Goal: Information Seeking & Learning: Learn about a topic

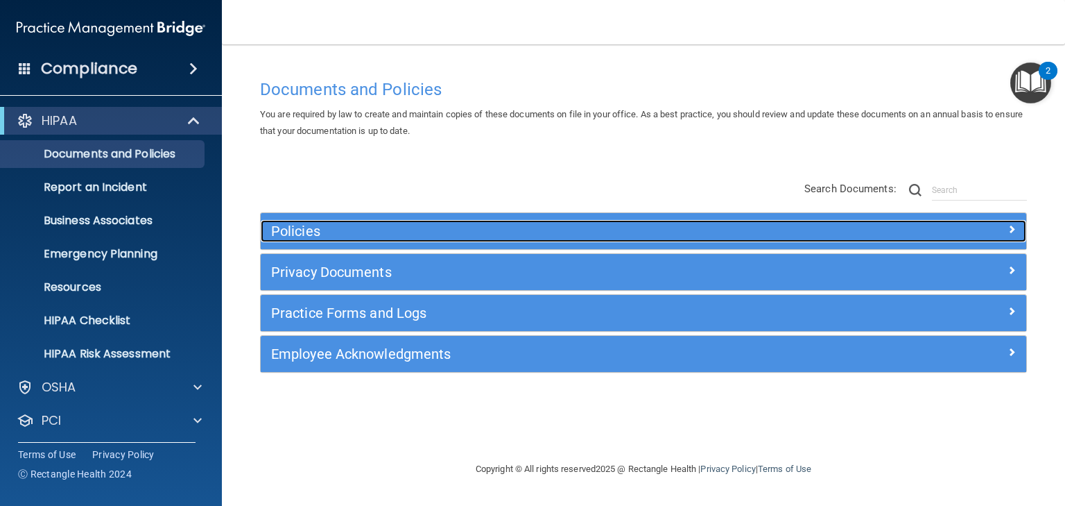
click at [290, 237] on h5 "Policies" at bounding box center [548, 230] width 554 height 15
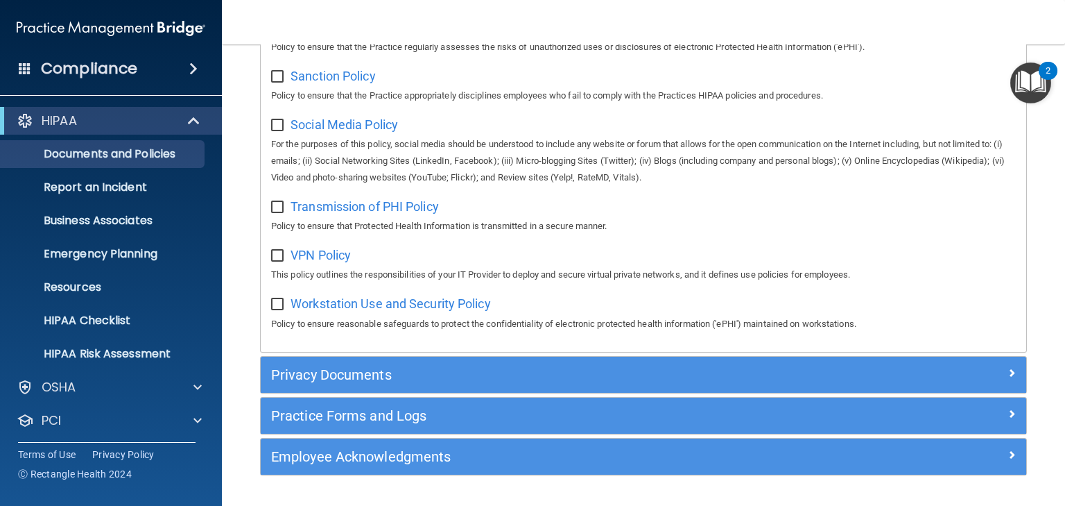
scroll to position [1096, 0]
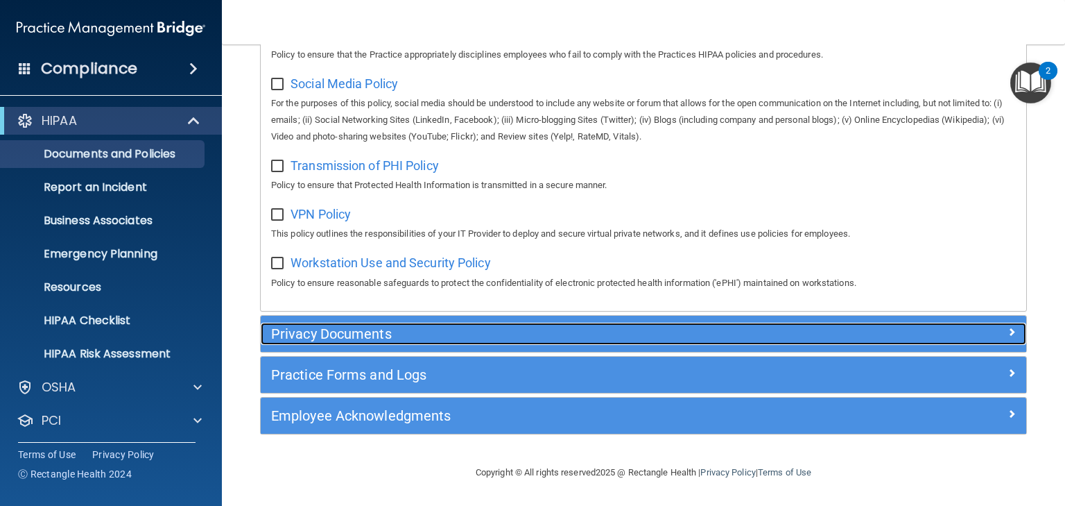
click at [348, 331] on h5 "Privacy Documents" at bounding box center [548, 333] width 554 height 15
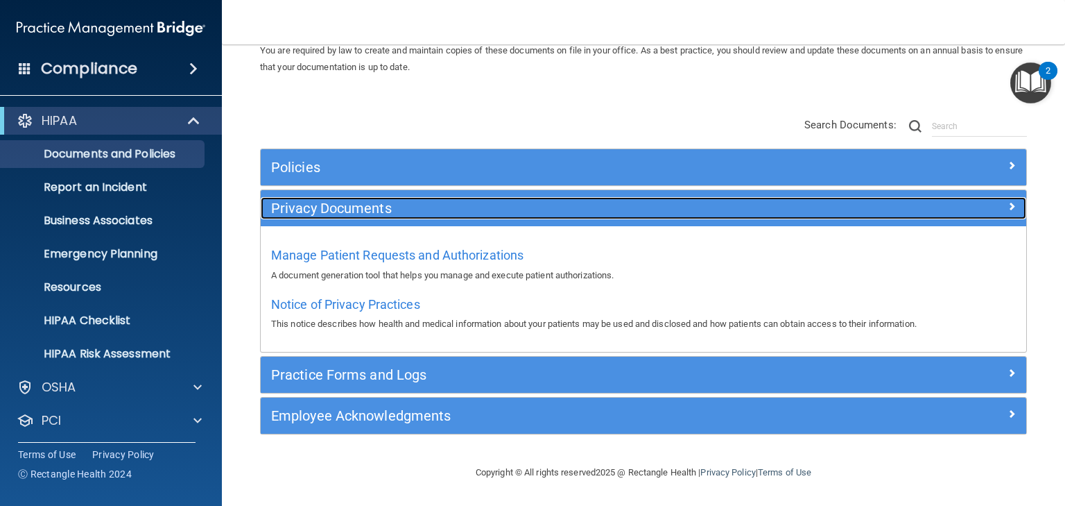
scroll to position [62, 0]
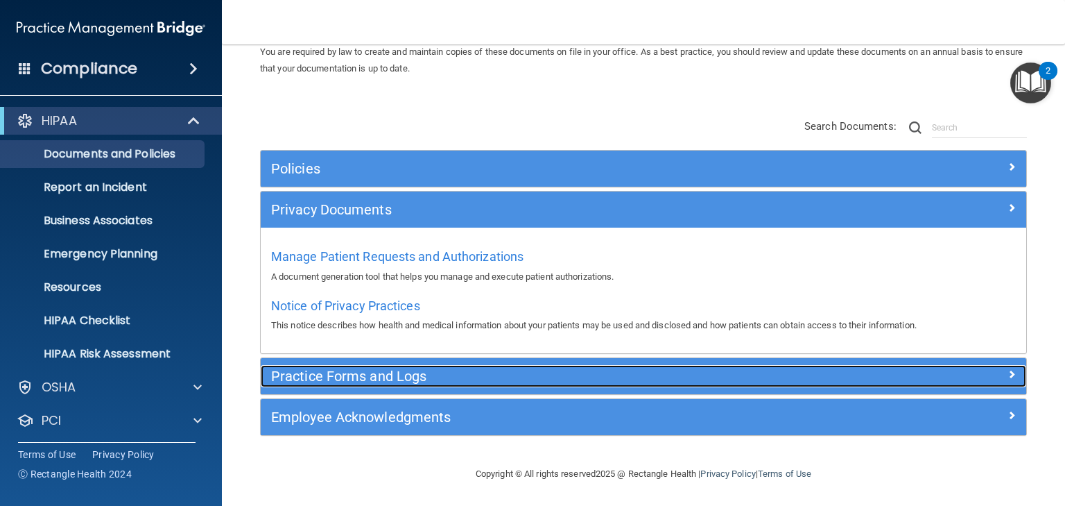
click at [347, 375] on h5 "Practice Forms and Logs" at bounding box center [548, 375] width 554 height 15
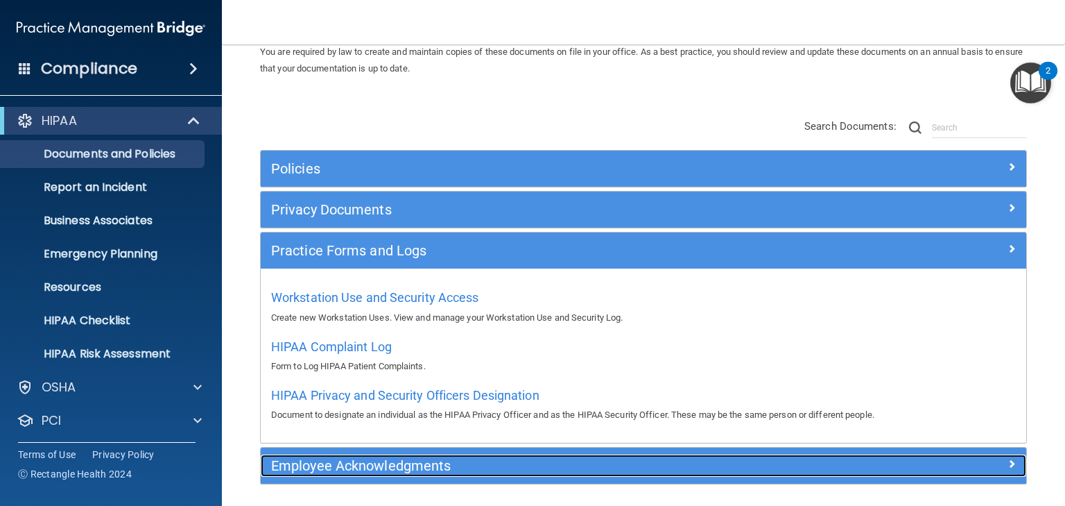
click at [379, 461] on h5 "Employee Acknowledgments" at bounding box center [548, 465] width 554 height 15
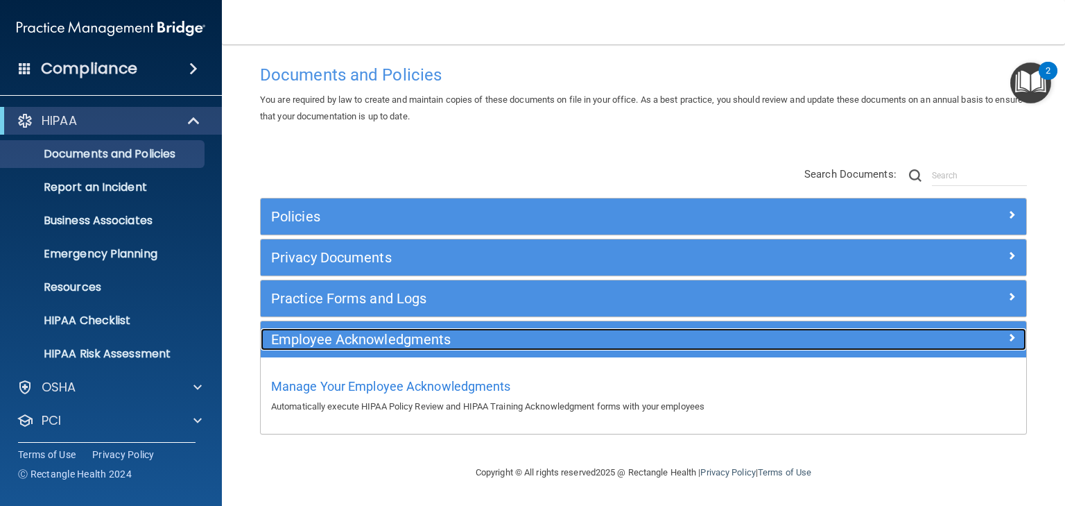
scroll to position [14, 0]
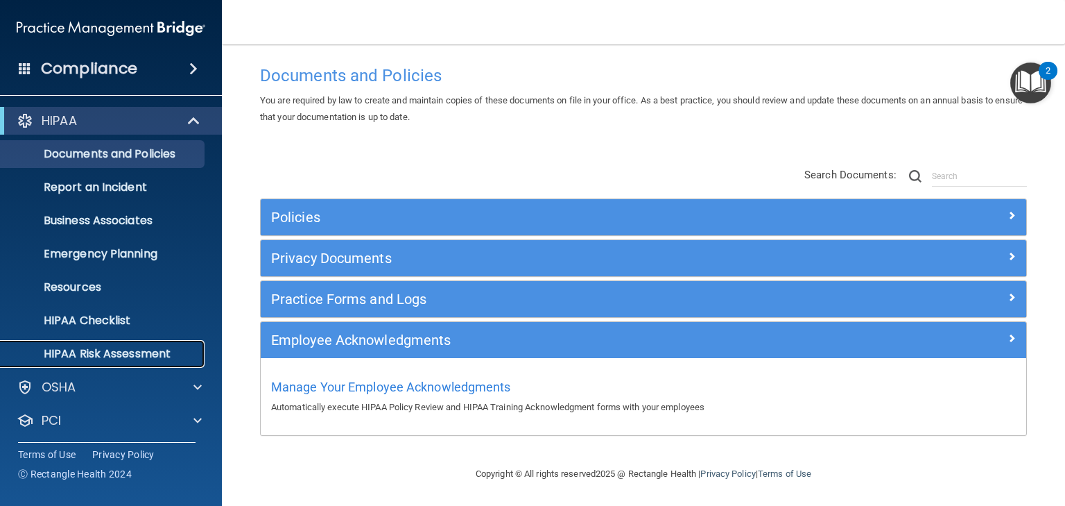
click at [111, 350] on p "HIPAA Risk Assessment" at bounding box center [103, 354] width 189 height 14
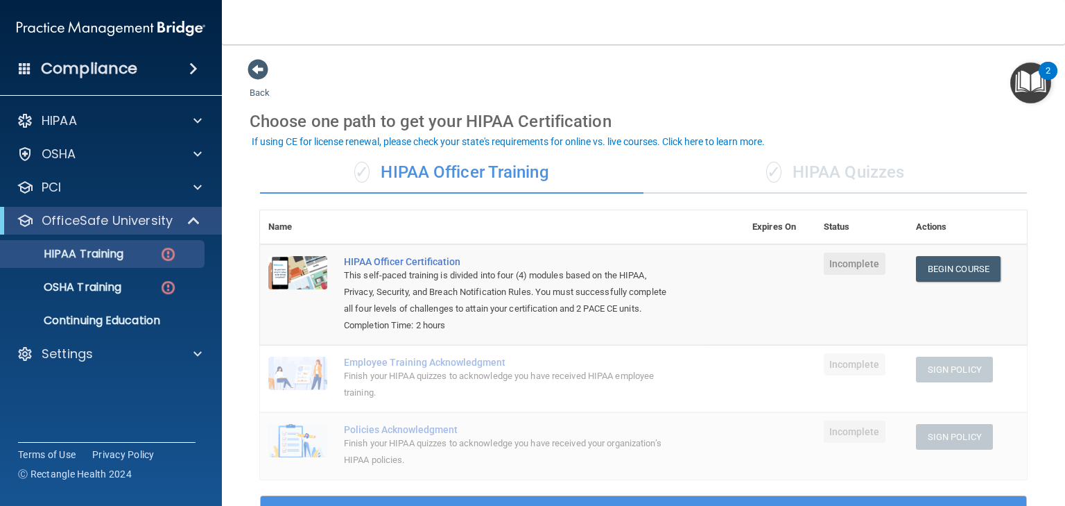
click at [827, 171] on div "✓ HIPAA Quizzes" at bounding box center [836, 173] width 384 height 42
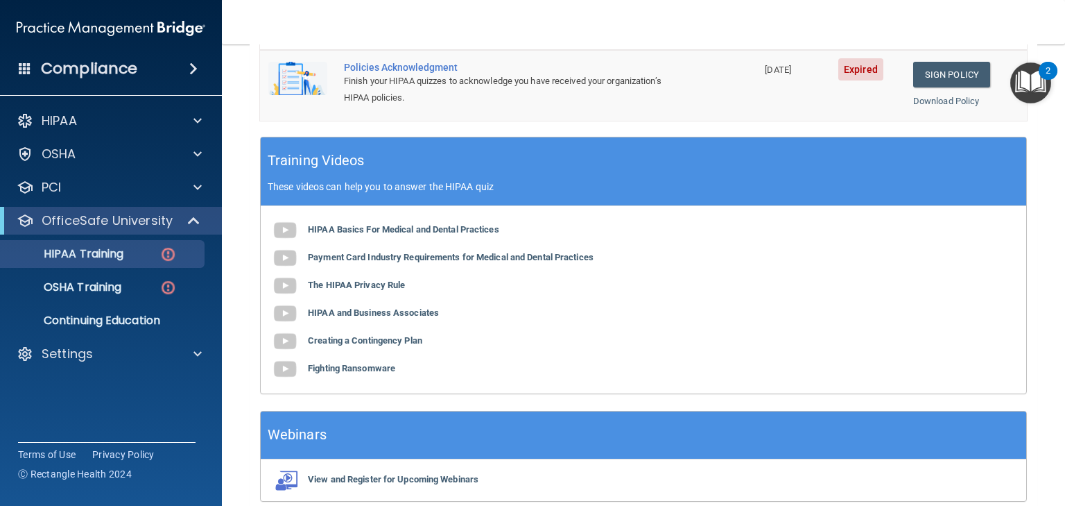
scroll to position [477, 0]
click at [391, 225] on b "HIPAA Basics For Medical and Dental Practices" at bounding box center [403, 229] width 191 height 10
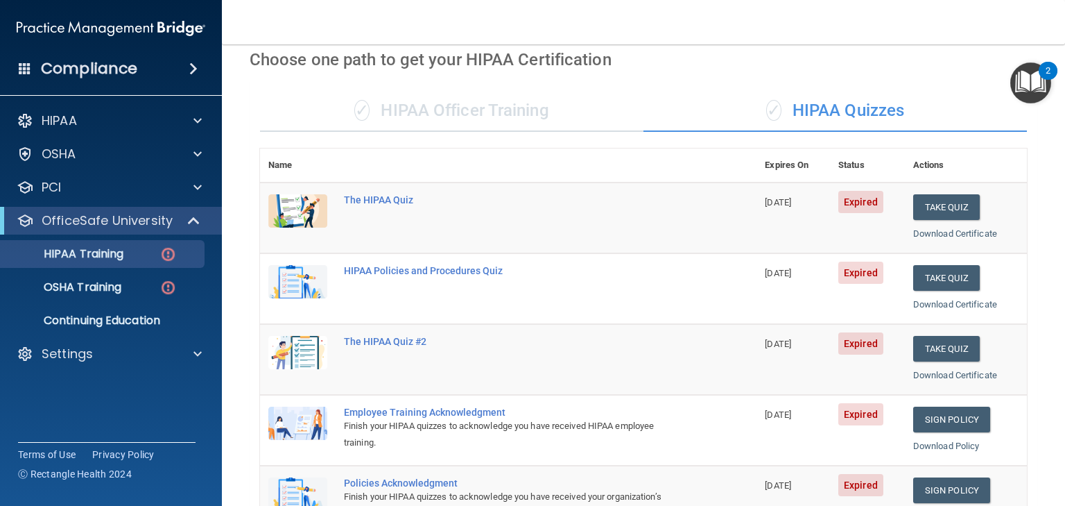
scroll to position [62, 0]
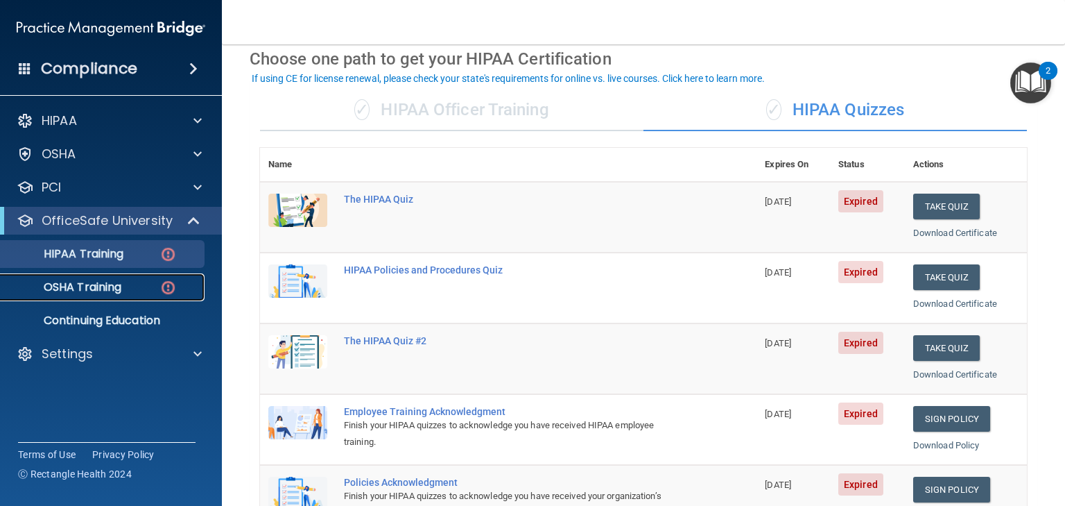
click at [90, 289] on p "OSHA Training" at bounding box center [65, 287] width 112 height 14
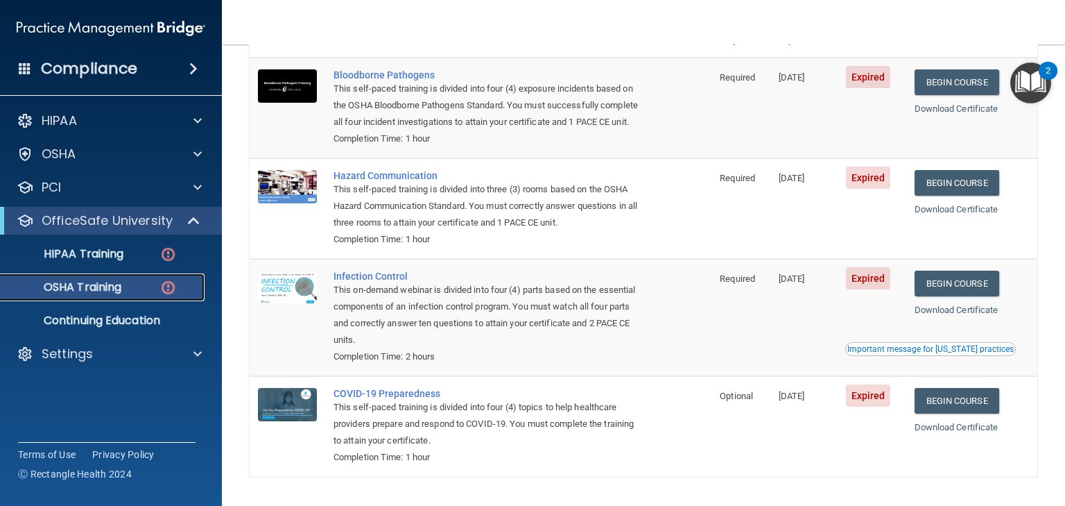
scroll to position [137, 0]
click at [106, 319] on p "Continuing Education" at bounding box center [103, 321] width 189 height 14
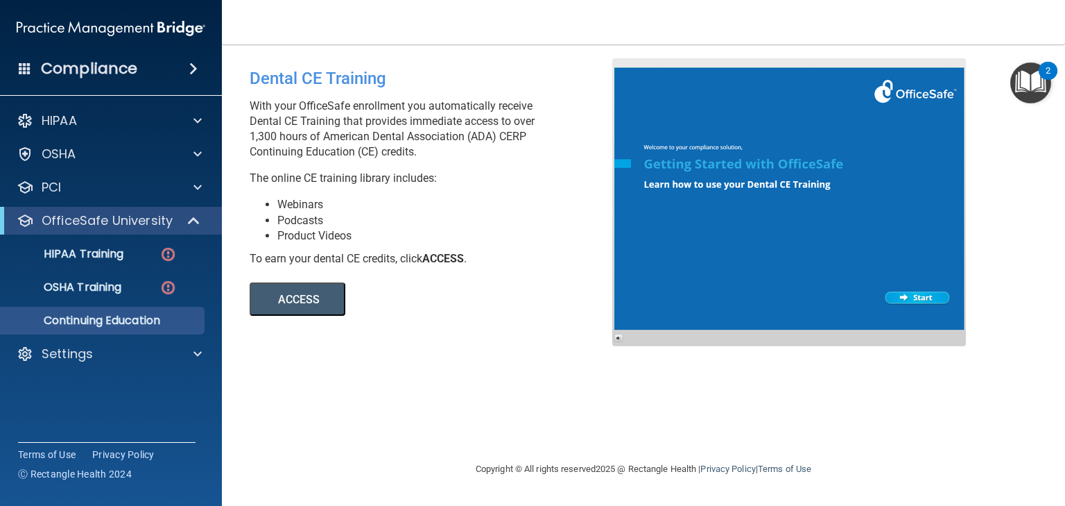
click at [286, 300] on button "ACCESS" at bounding box center [298, 298] width 96 height 33
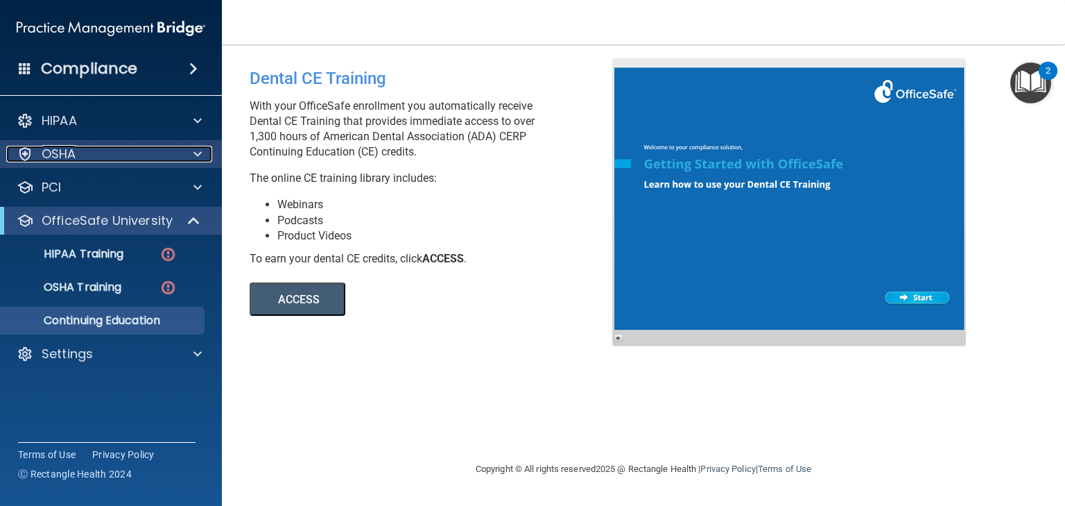
click at [61, 155] on p "OSHA" at bounding box center [59, 154] width 35 height 17
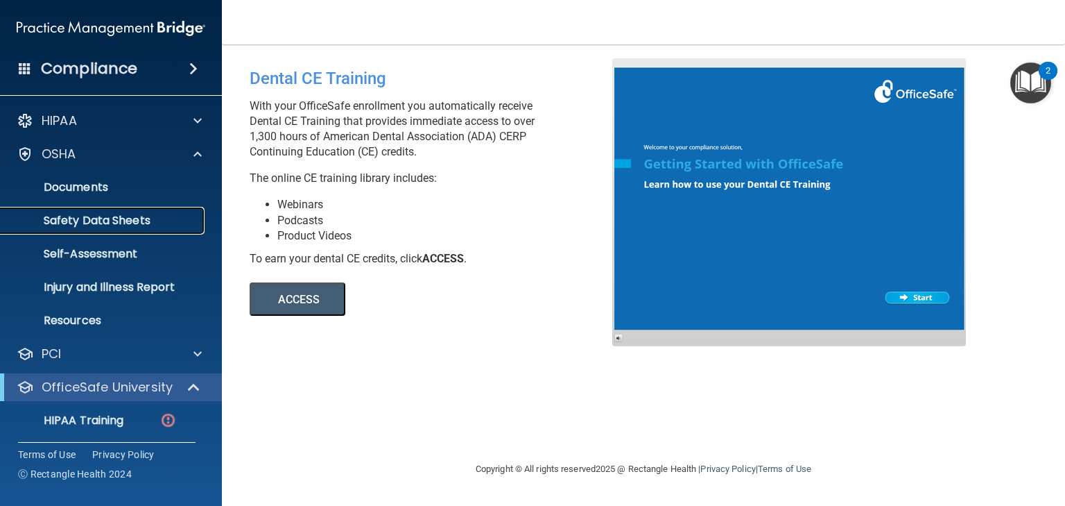
click at [104, 219] on p "Safety Data Sheets" at bounding box center [103, 221] width 189 height 14
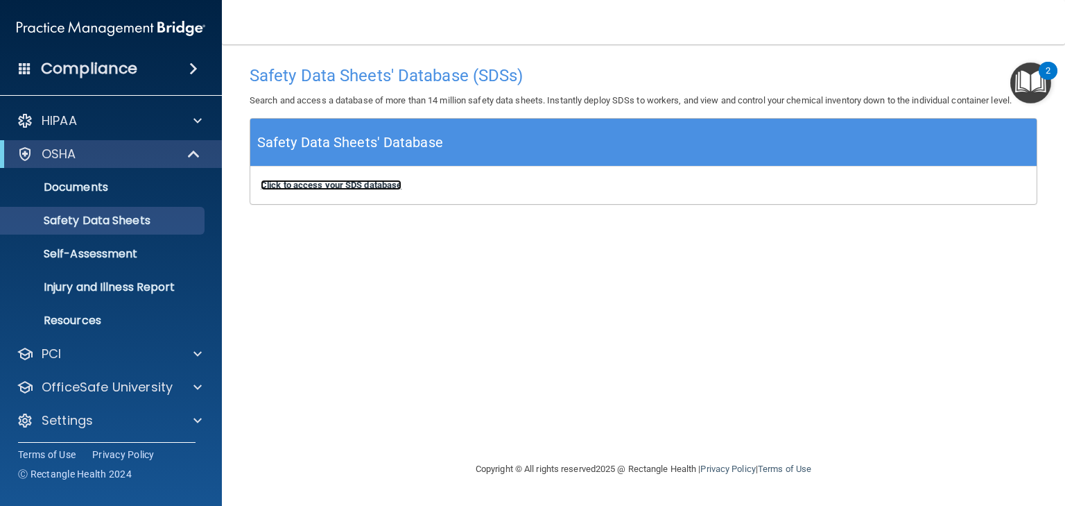
click at [325, 187] on b "Click to access your SDS database" at bounding box center [331, 185] width 141 height 10
